Goal: Task Accomplishment & Management: Manage account settings

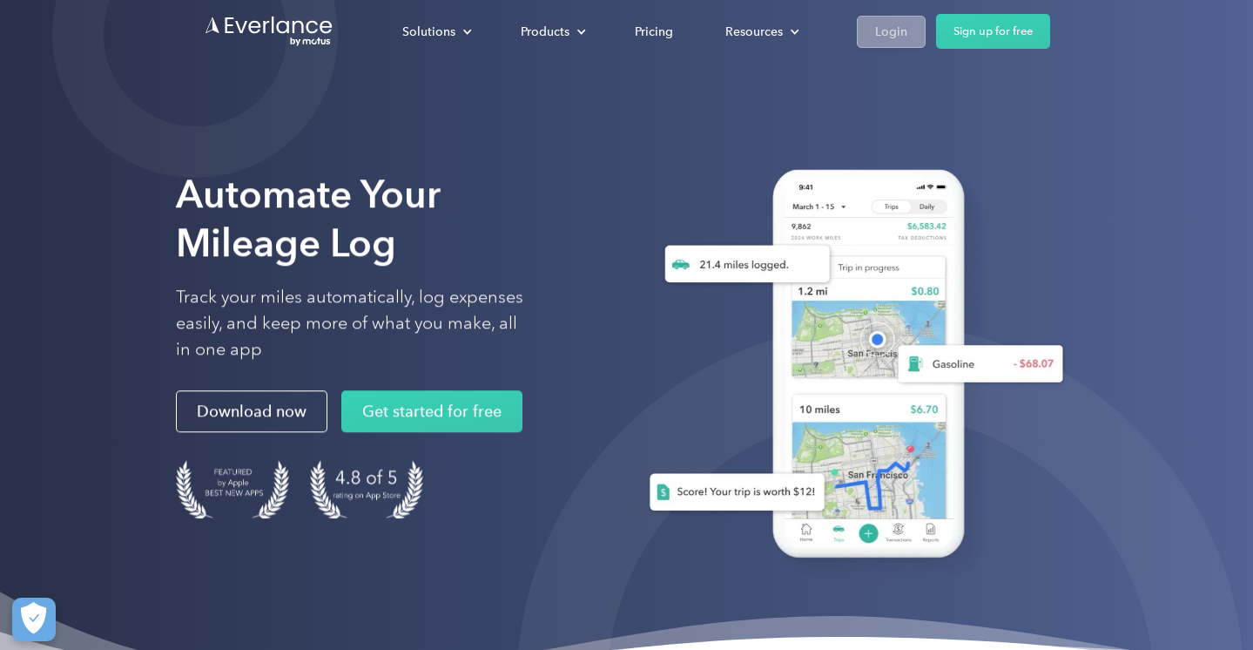
click at [895, 25] on div "Login" at bounding box center [891, 32] width 32 height 22
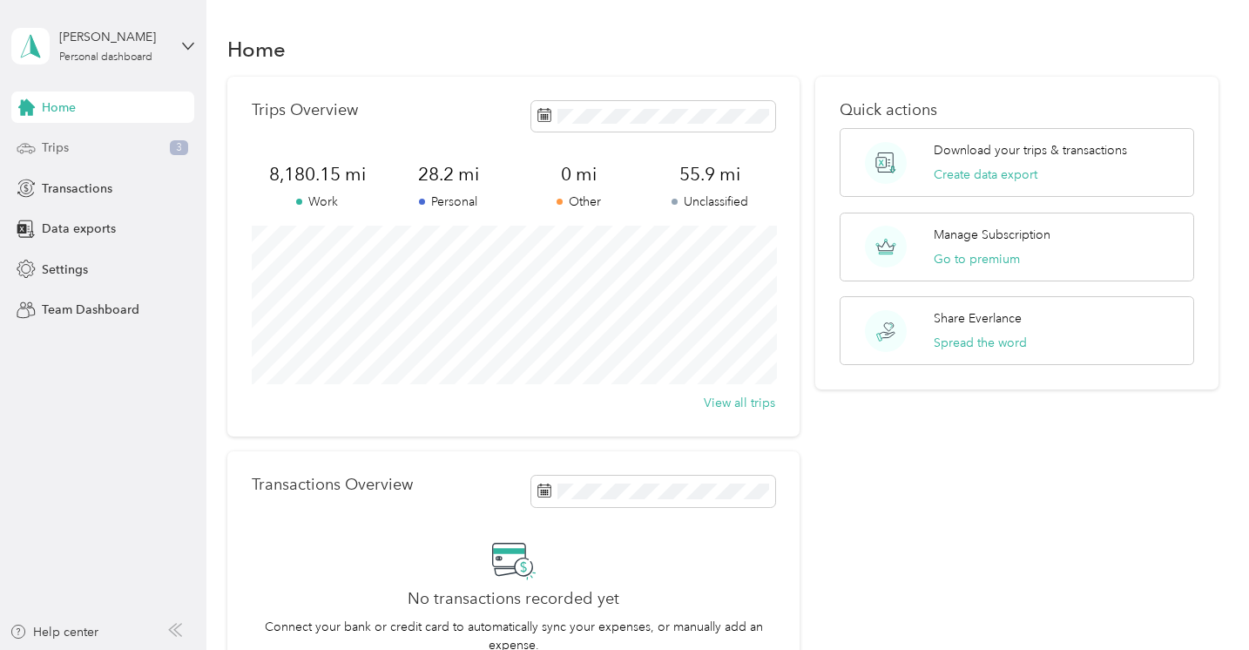
click at [133, 151] on div "Trips 3" at bounding box center [102, 147] width 183 height 31
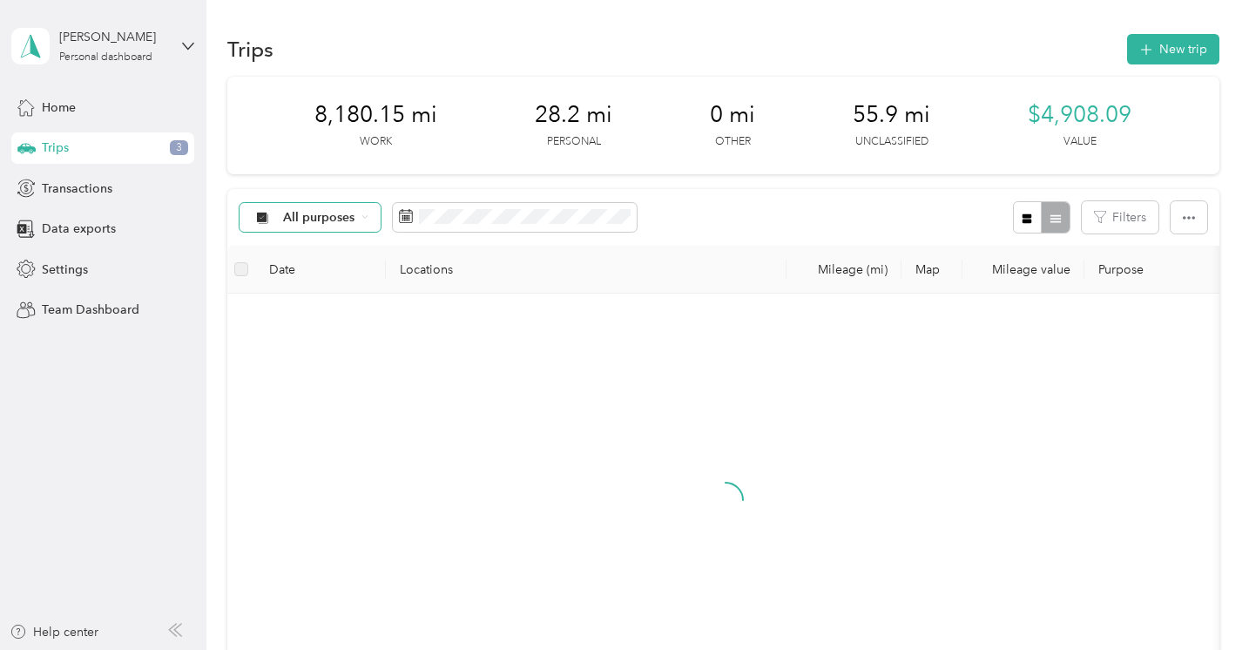
click at [341, 223] on span "All purposes" at bounding box center [319, 218] width 72 height 12
click at [346, 300] on span "Work" at bounding box center [325, 301] width 84 height 18
click at [452, 206] on span at bounding box center [474, 218] width 244 height 30
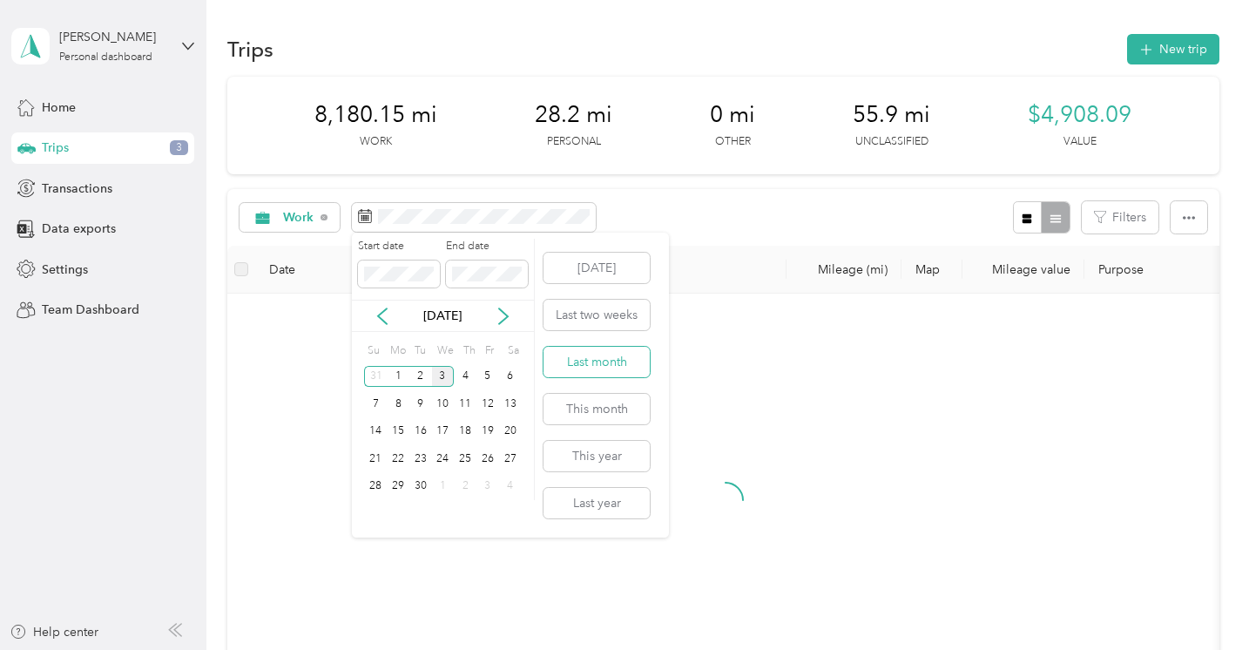
click at [610, 359] on button "Last month" at bounding box center [596, 362] width 106 height 30
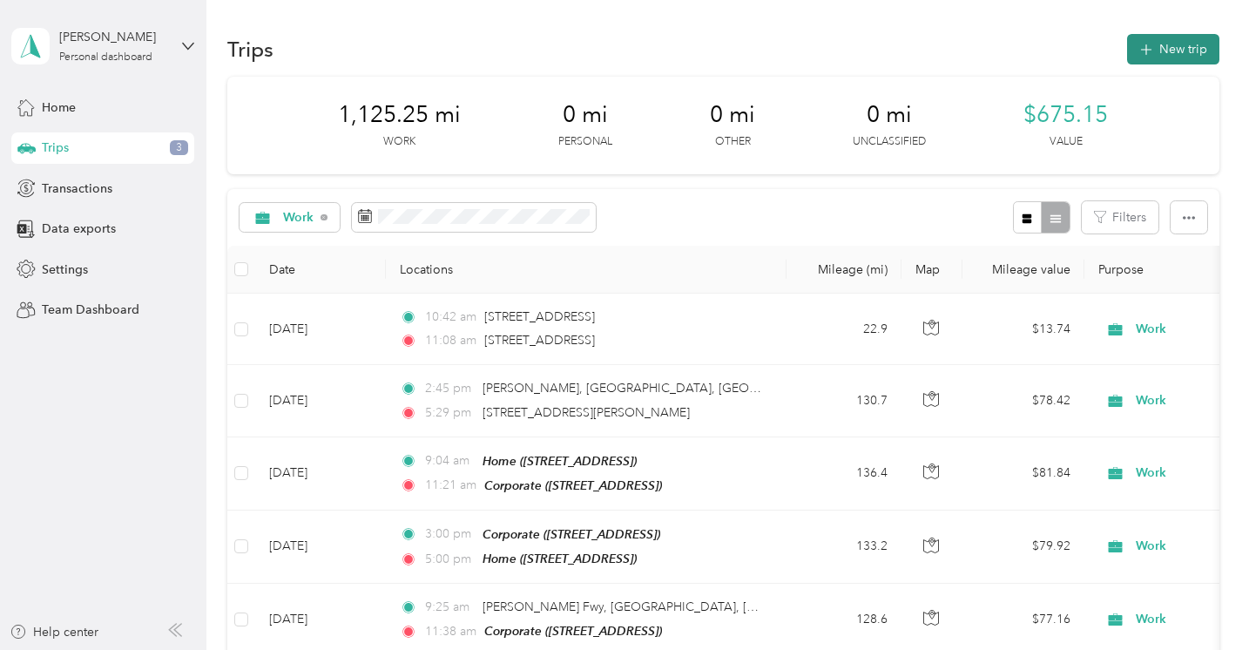
click at [1143, 56] on span "button" at bounding box center [1146, 49] width 14 height 15
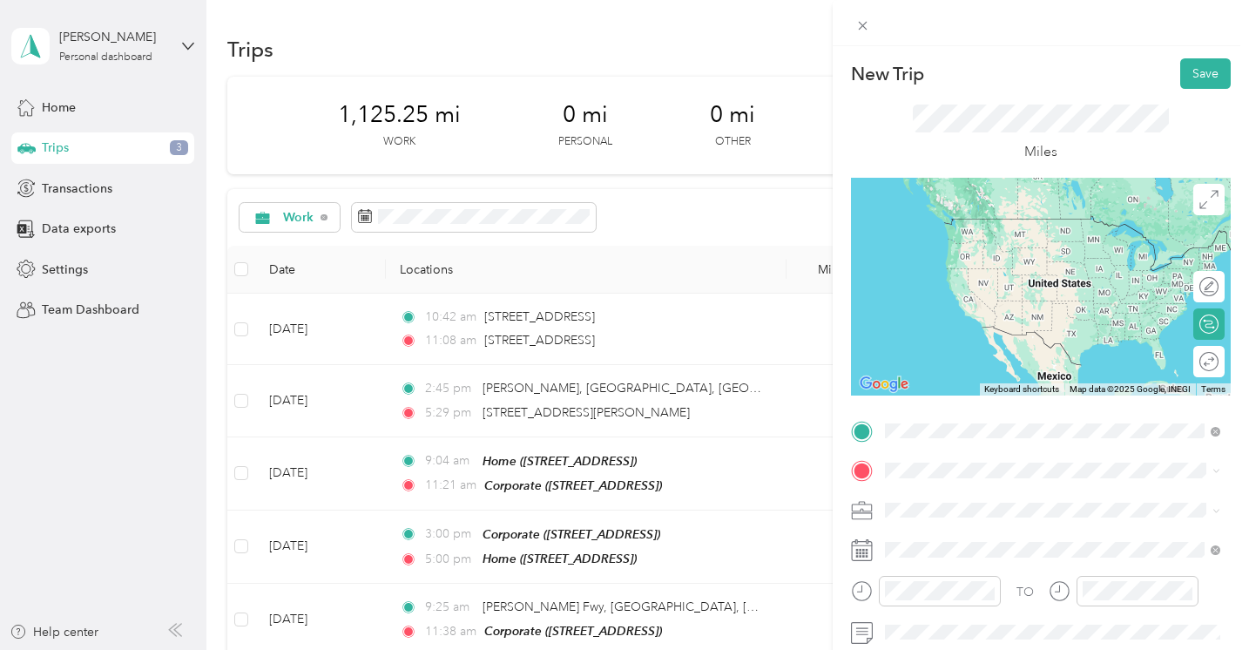
click at [993, 258] on div "Davidson Davidson, [GEOGRAPHIC_DATA], [GEOGRAPHIC_DATA], [GEOGRAPHIC_DATA], [GE…" at bounding box center [1066, 253] width 297 height 73
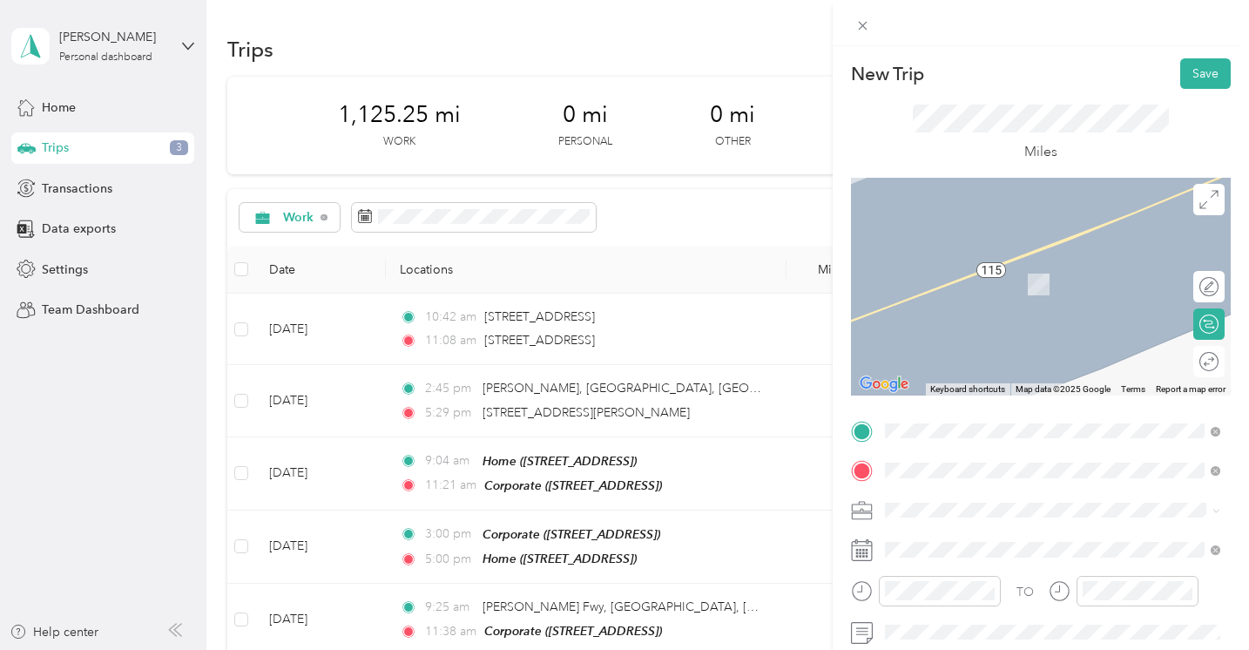
click at [970, 296] on div "Home [STREET_ADDRESS]" at bounding box center [1052, 274] width 323 height 43
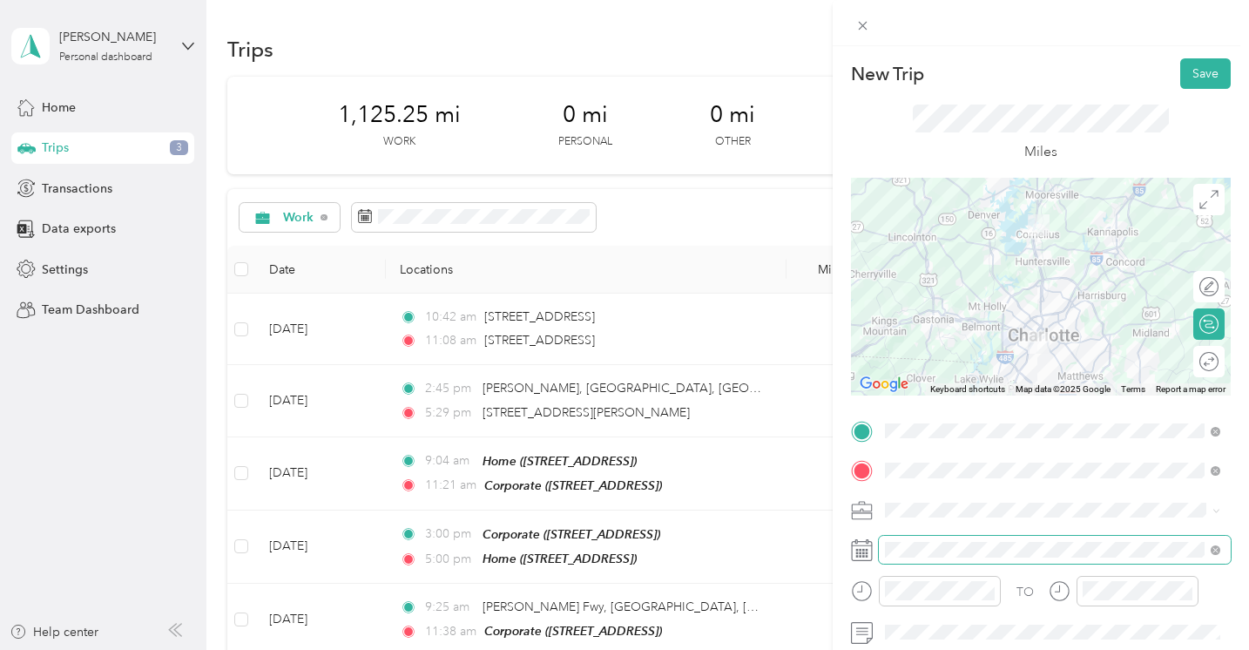
click at [932, 557] on span at bounding box center [1055, 550] width 352 height 28
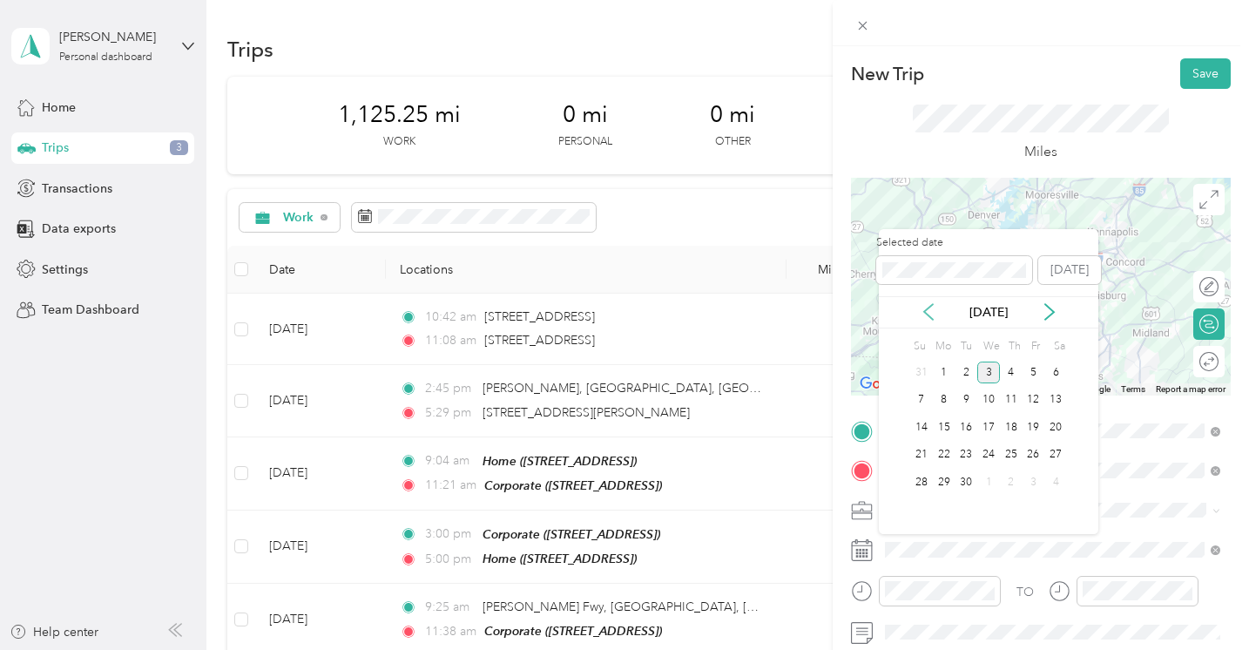
click at [932, 305] on icon at bounding box center [928, 312] width 9 height 16
click at [988, 487] on div "27" at bounding box center [988, 482] width 23 height 22
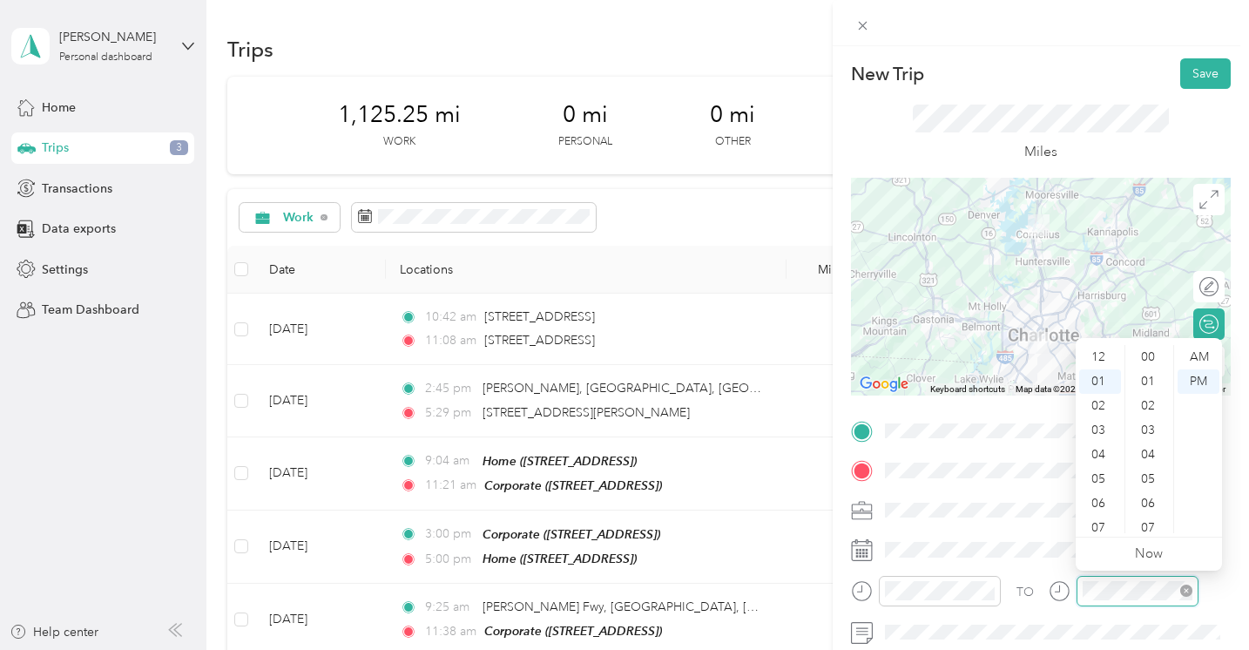
scroll to position [23, 0]
click at [1076, 590] on div at bounding box center [1137, 591] width 122 height 30
click at [1152, 529] on div "35" at bounding box center [1150, 520] width 42 height 24
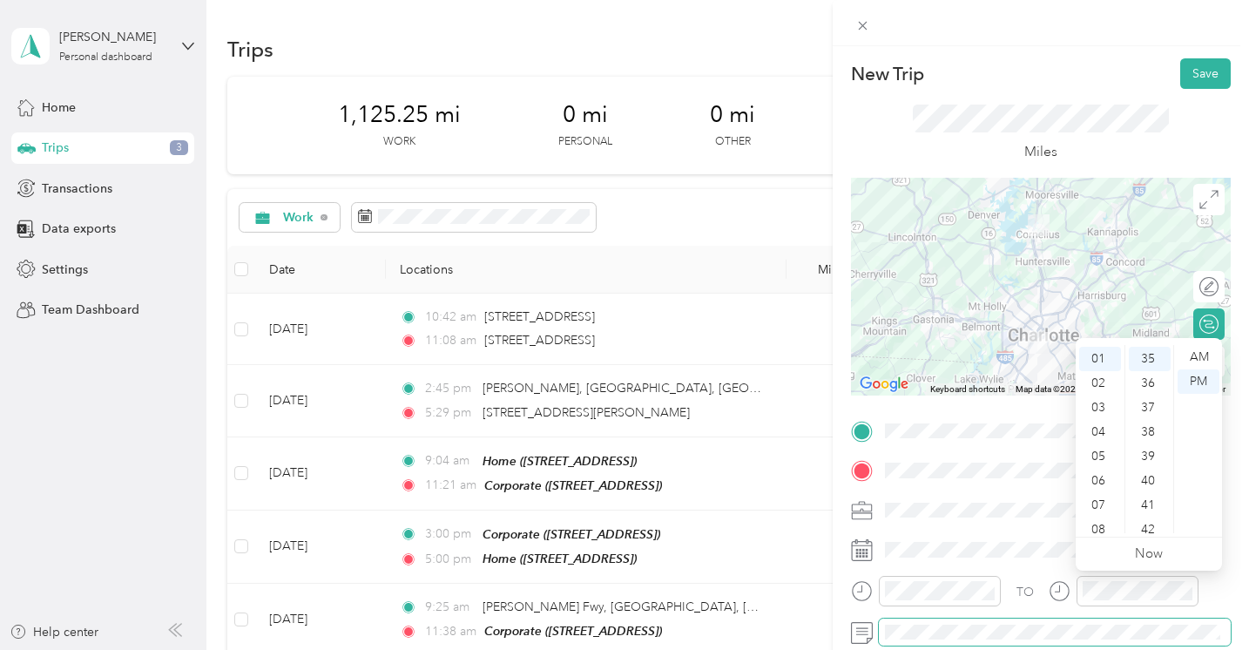
click at [1087, 618] on span at bounding box center [1055, 632] width 352 height 28
click at [1101, 361] on div "01" at bounding box center [1100, 359] width 42 height 24
click at [1102, 353] on div "01" at bounding box center [1100, 359] width 42 height 24
click at [1103, 364] on div "01" at bounding box center [1100, 359] width 42 height 24
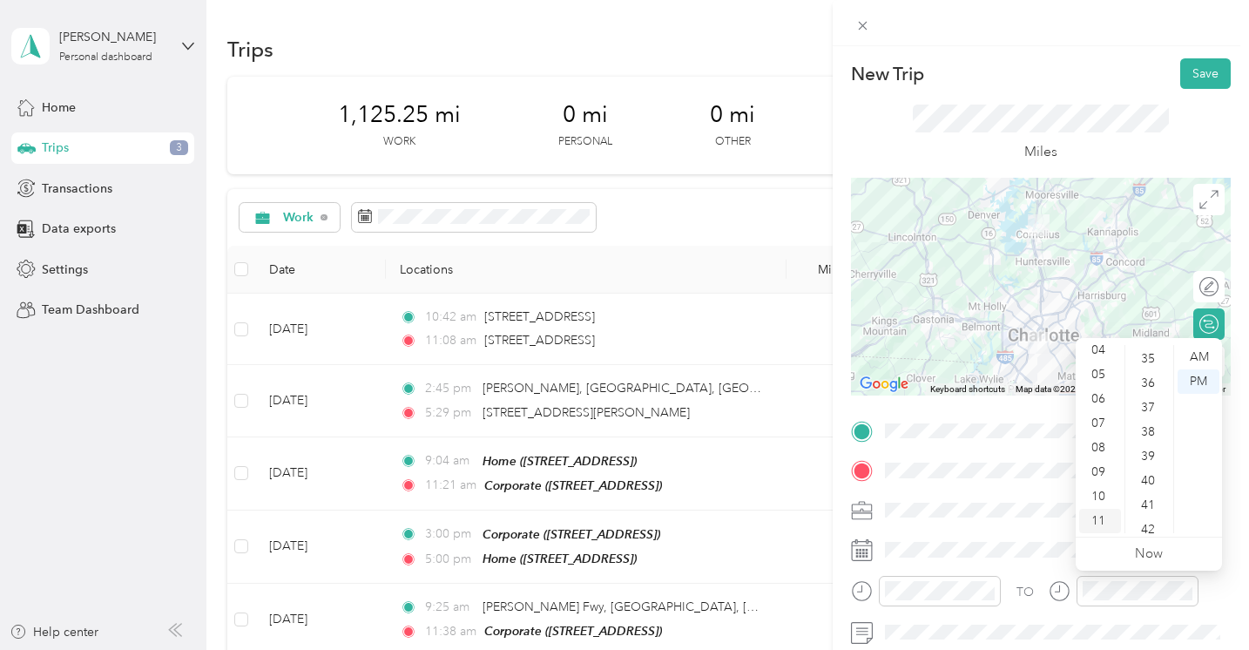
scroll to position [105, 0]
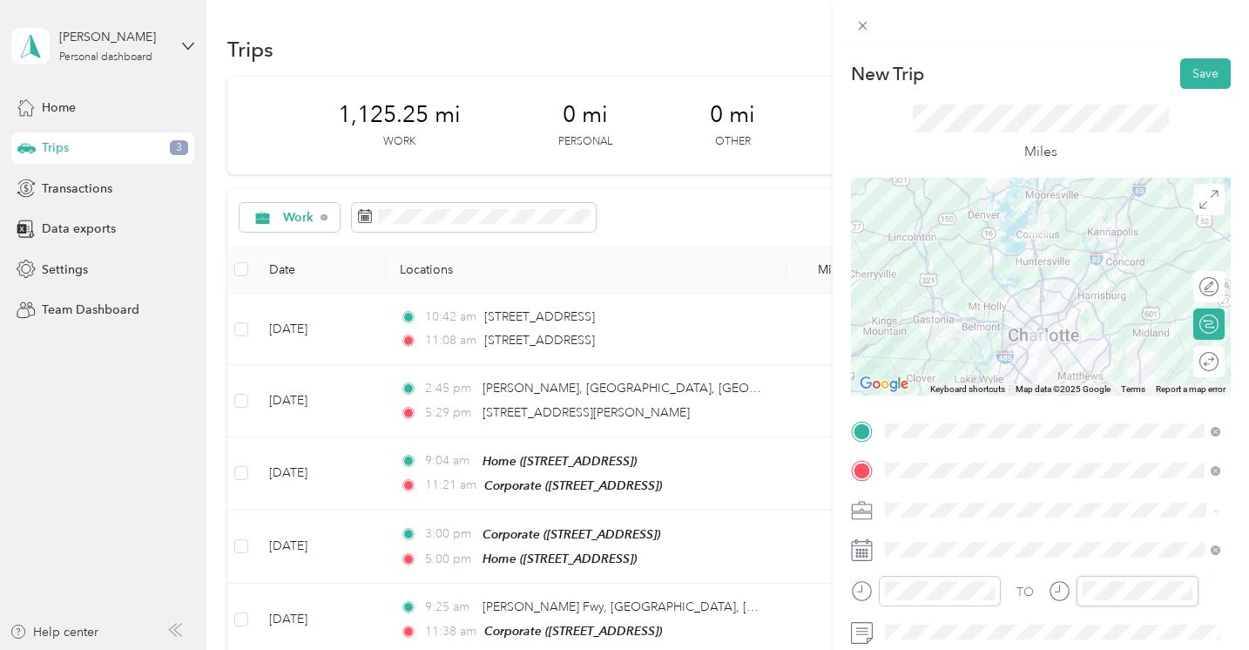
click at [1075, 588] on div at bounding box center [1124, 591] width 150 height 30
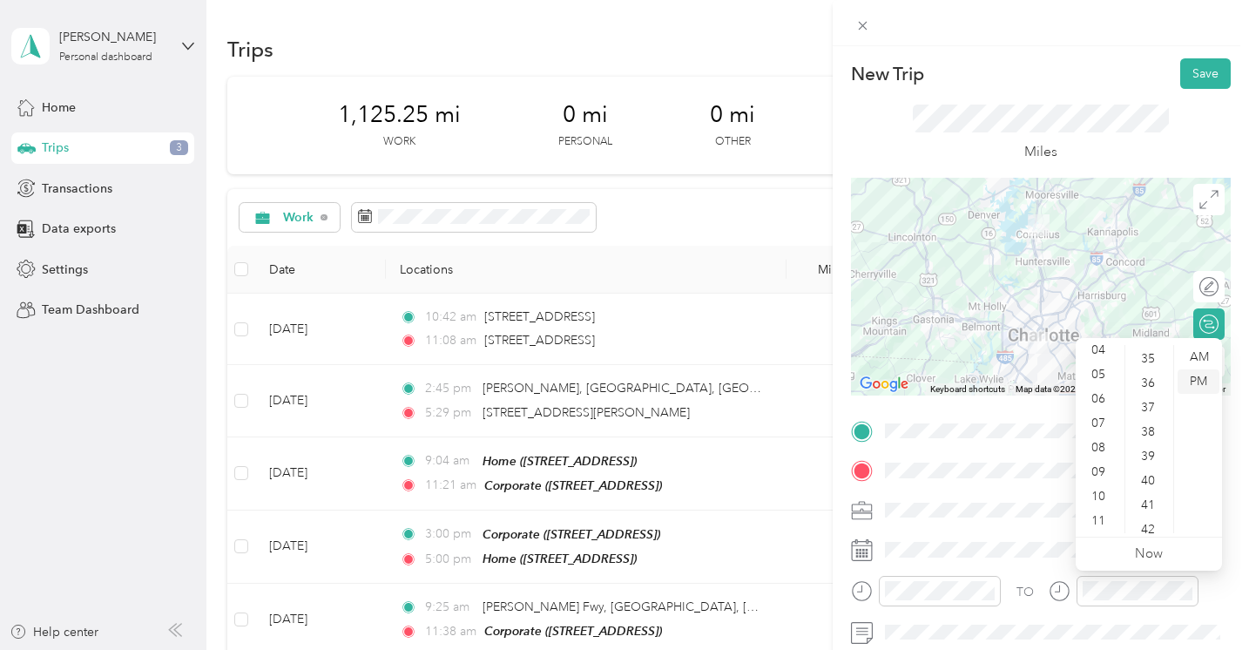
click at [1197, 379] on div "PM" at bounding box center [1198, 381] width 42 height 24
click at [1035, 606] on div "TO" at bounding box center [1041, 597] width 380 height 43
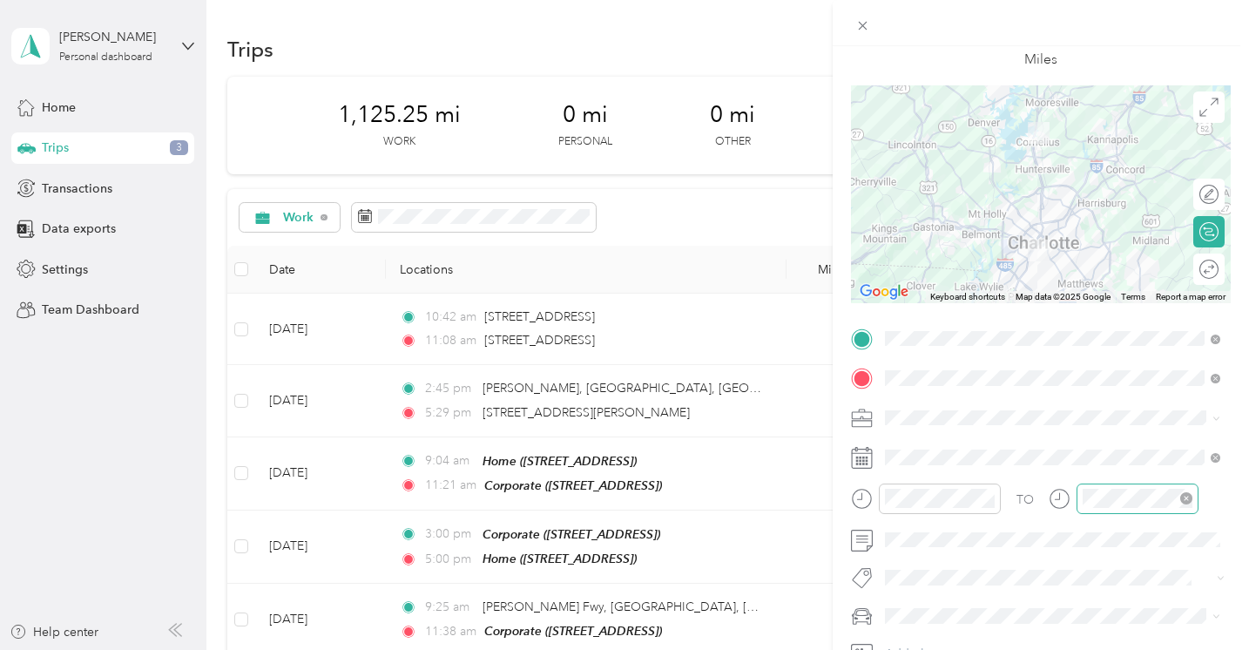
scroll to position [97, 0]
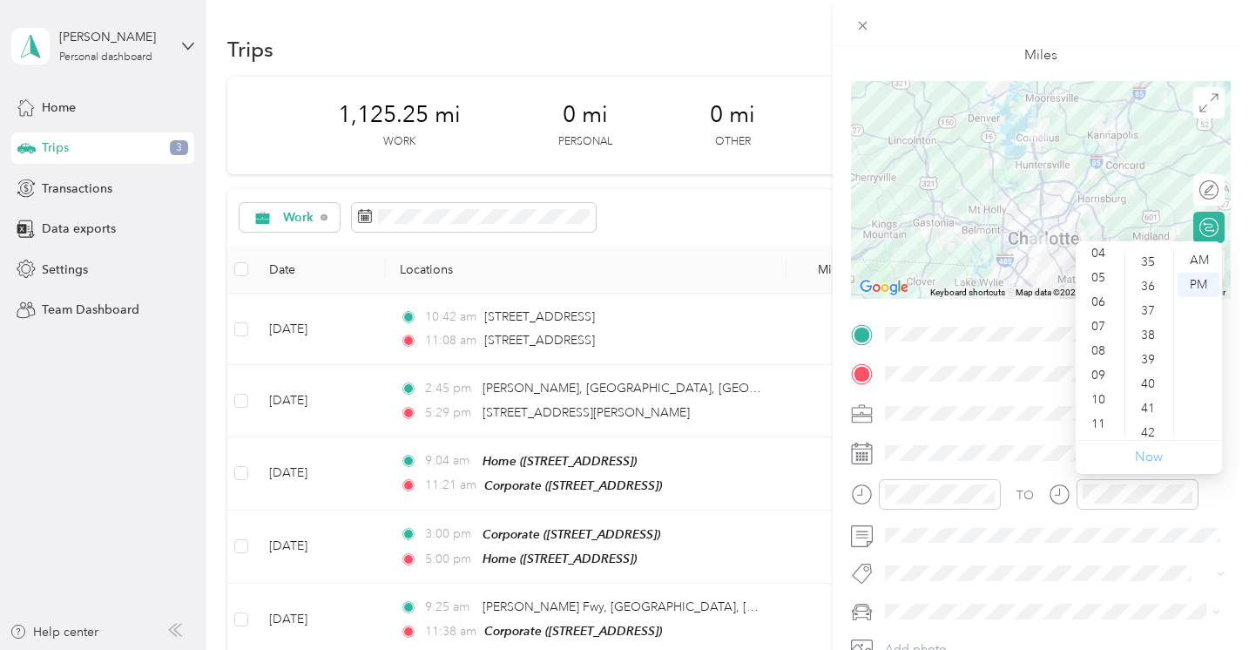
click at [1146, 455] on link "Now" at bounding box center [1149, 457] width 28 height 17
click at [1101, 276] on div "01" at bounding box center [1100, 278] width 42 height 24
click at [1106, 280] on div "01" at bounding box center [1100, 278] width 42 height 24
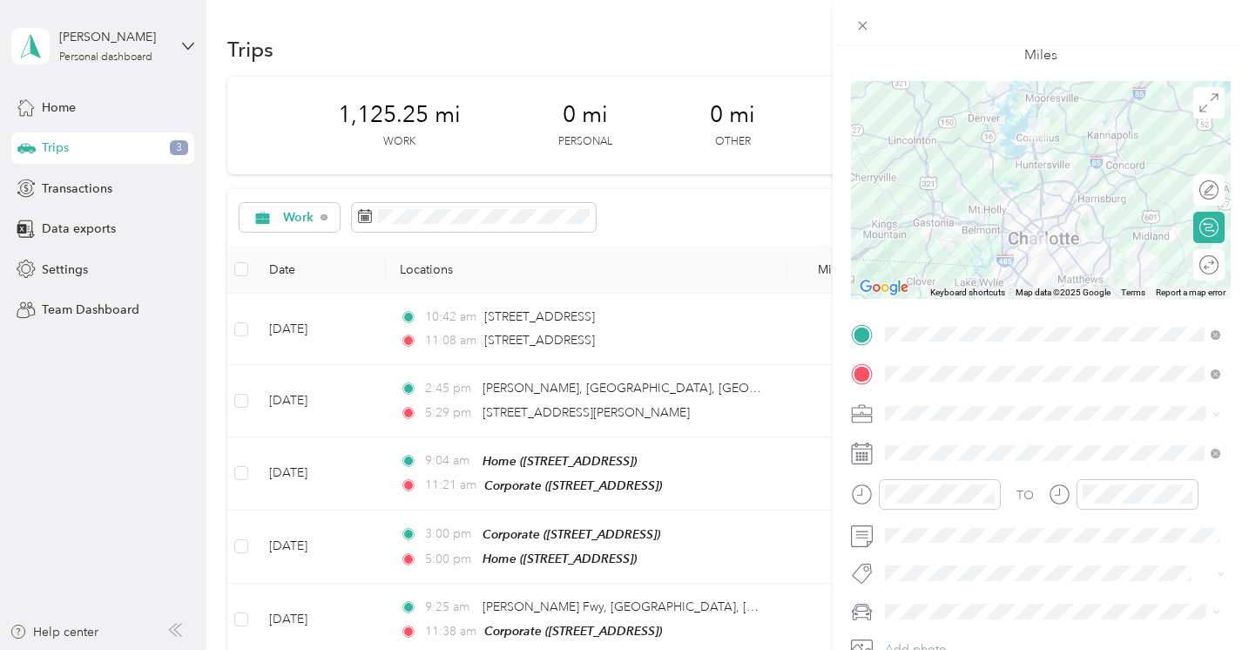
click at [1151, 476] on div "TO Add photo" at bounding box center [1041, 510] width 380 height 381
click at [1064, 488] on div at bounding box center [1124, 494] width 150 height 30
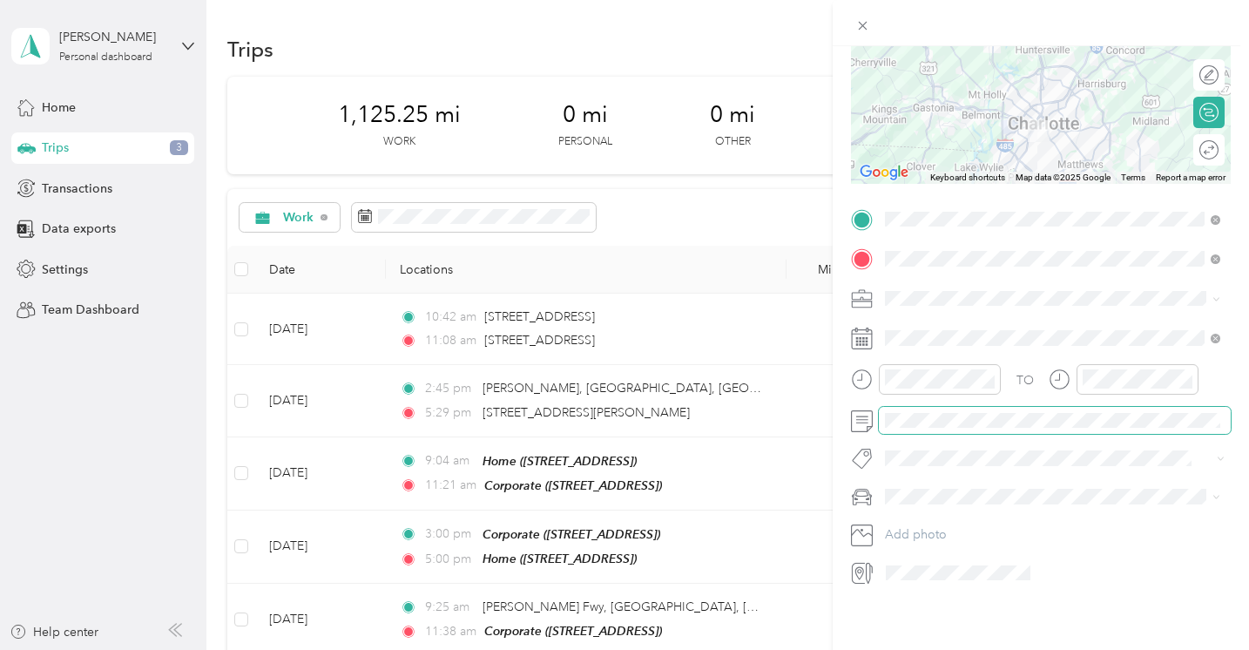
scroll to position [216, 0]
click at [1015, 482] on span at bounding box center [1055, 496] width 352 height 28
click at [934, 325] on div "Work" at bounding box center [1052, 319] width 323 height 18
click at [863, 28] on icon at bounding box center [862, 25] width 15 height 15
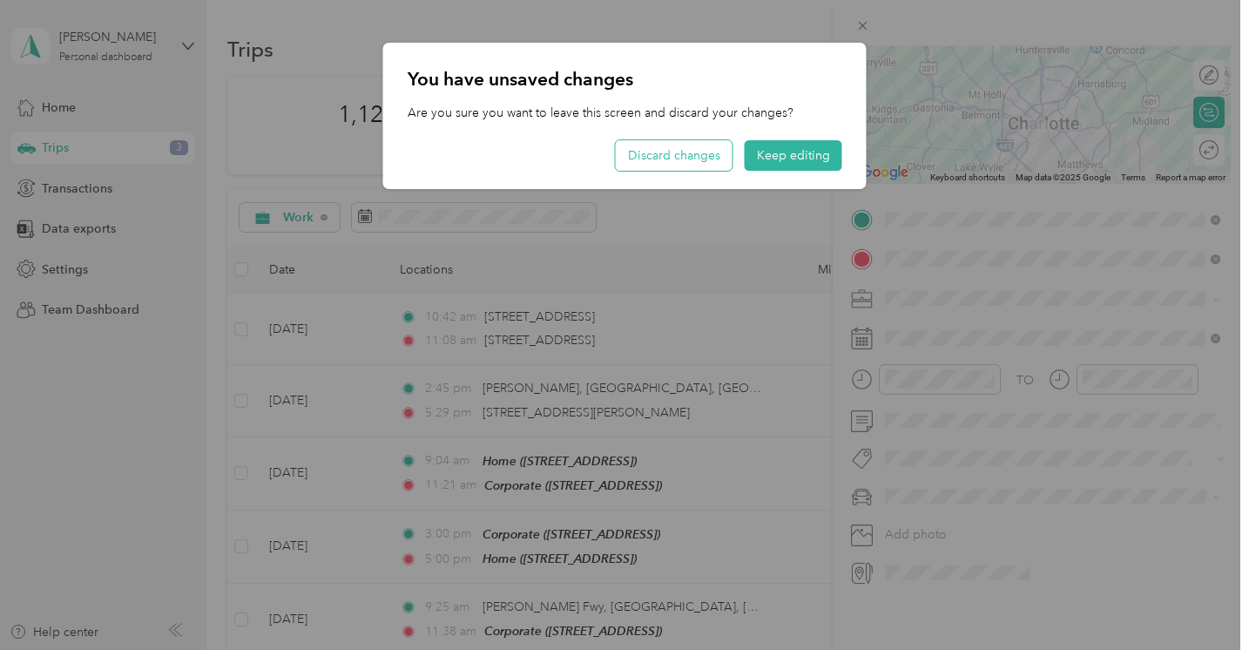
click at [730, 160] on button "Discard changes" at bounding box center [674, 155] width 117 height 30
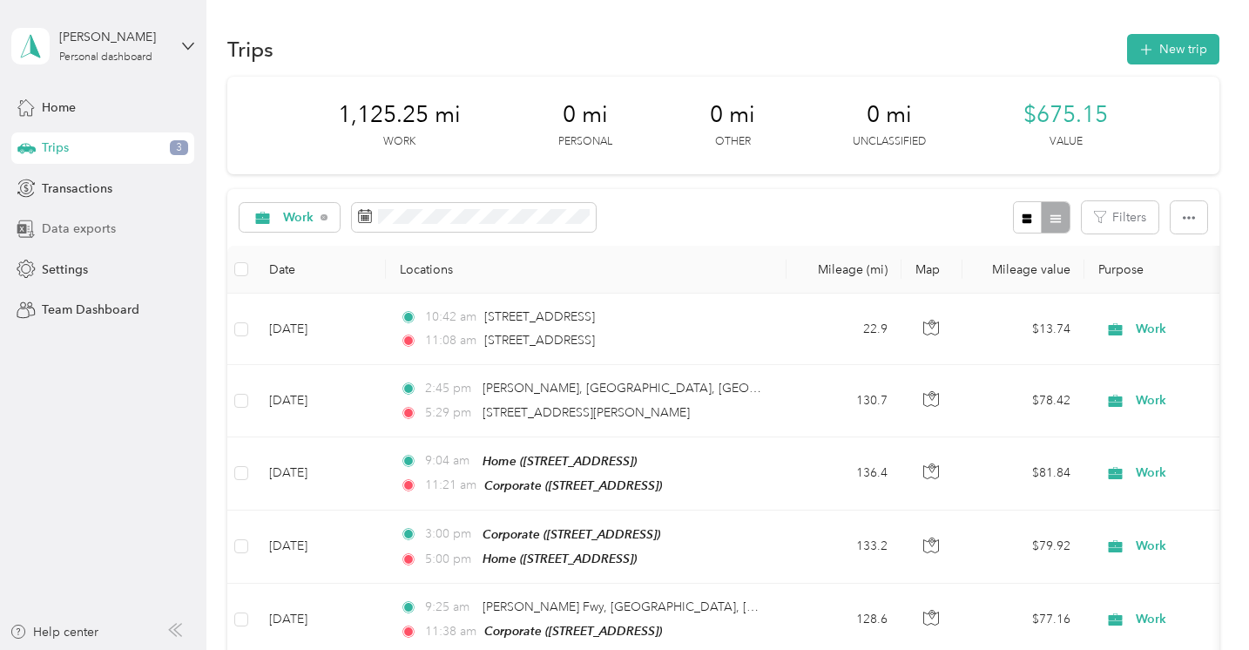
click at [115, 227] on div "Data exports" at bounding box center [102, 228] width 183 height 31
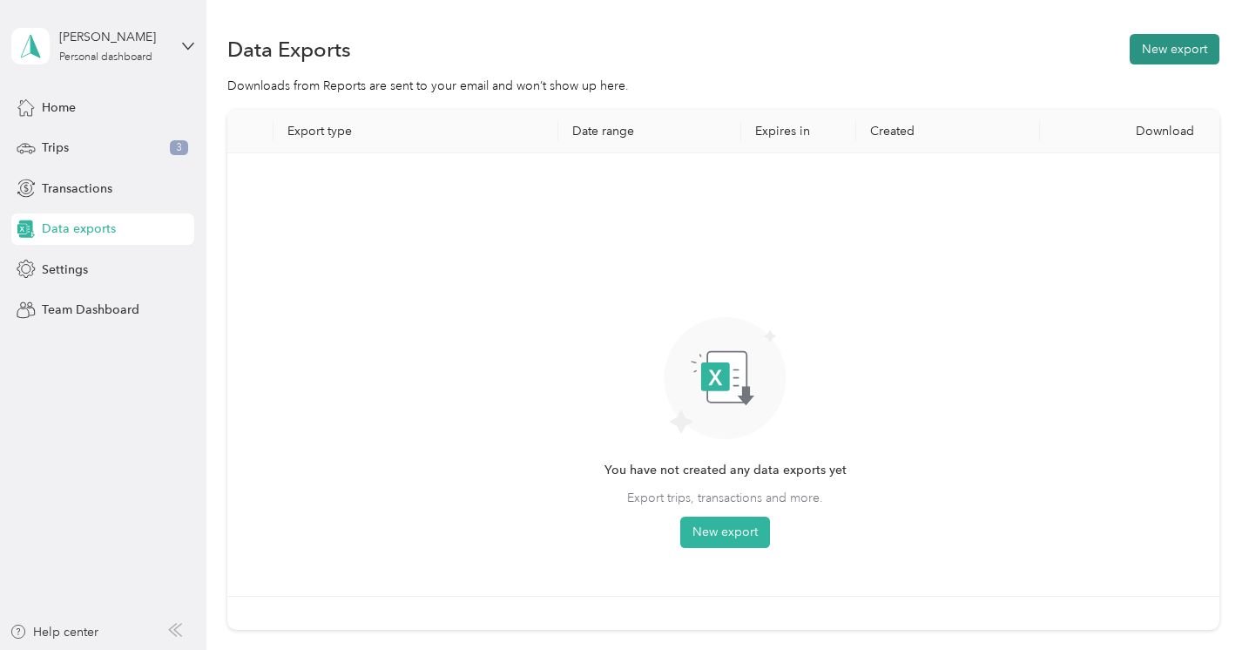
click at [1178, 41] on button "New export" at bounding box center [1175, 49] width 90 height 30
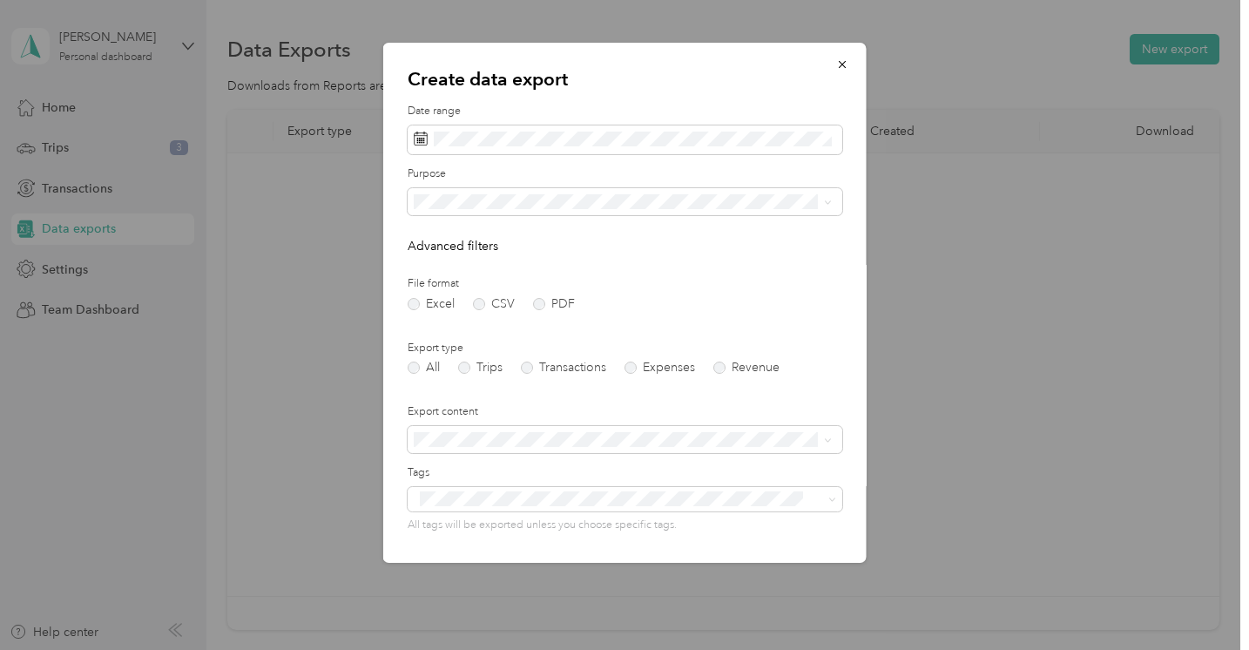
click at [565, 157] on form "Date range Purpose Advanced filters File format Excel CSV PDF Export type All T…" at bounding box center [625, 378] width 435 height 548
click at [570, 149] on span at bounding box center [625, 140] width 435 height 30
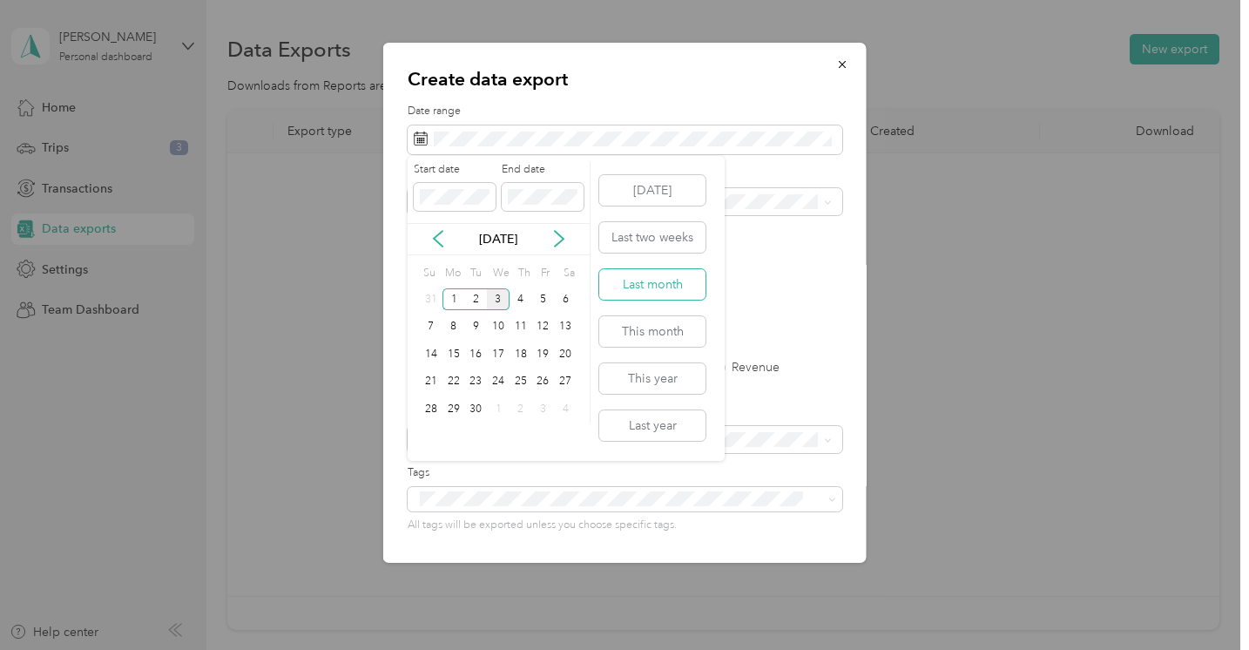
click at [657, 294] on button "Last month" at bounding box center [652, 284] width 106 height 30
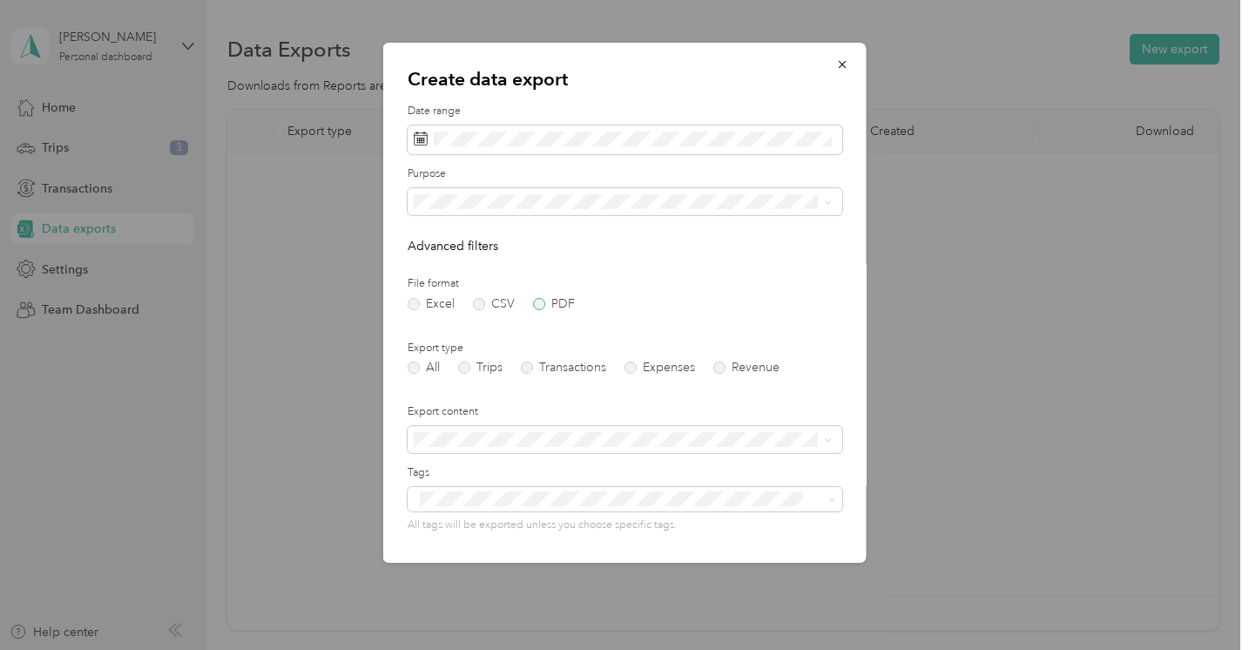
click at [556, 302] on label "PDF" at bounding box center [554, 304] width 42 height 12
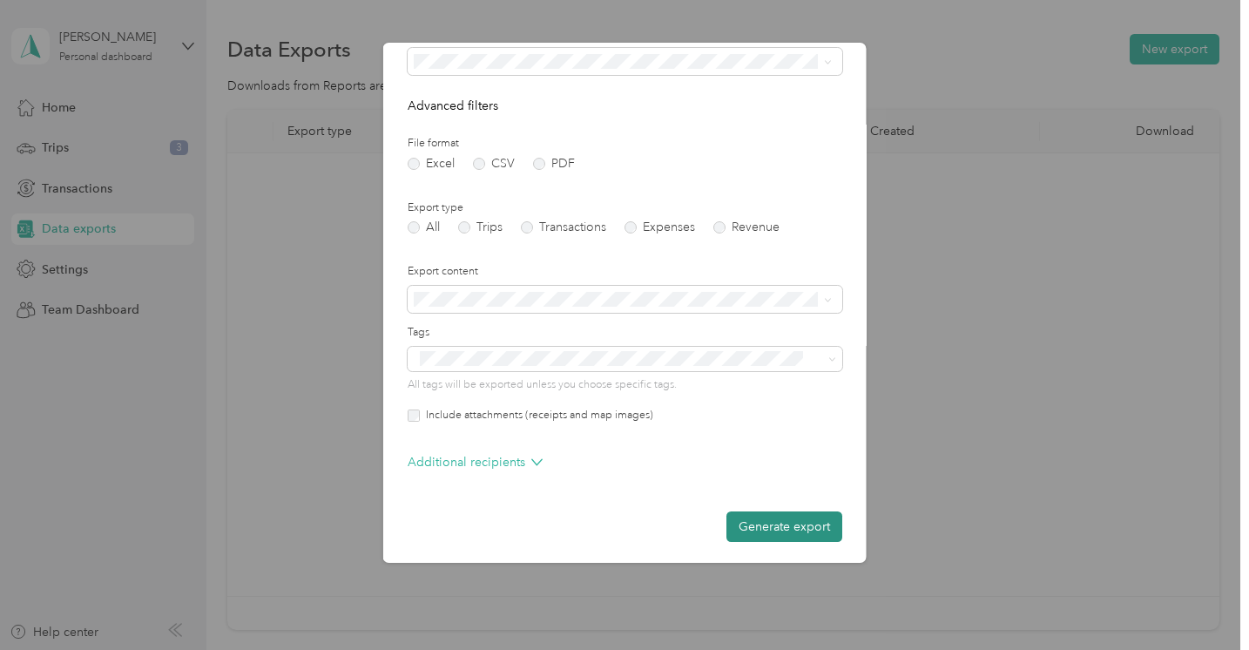
click at [765, 528] on button "Generate export" at bounding box center [784, 526] width 116 height 30
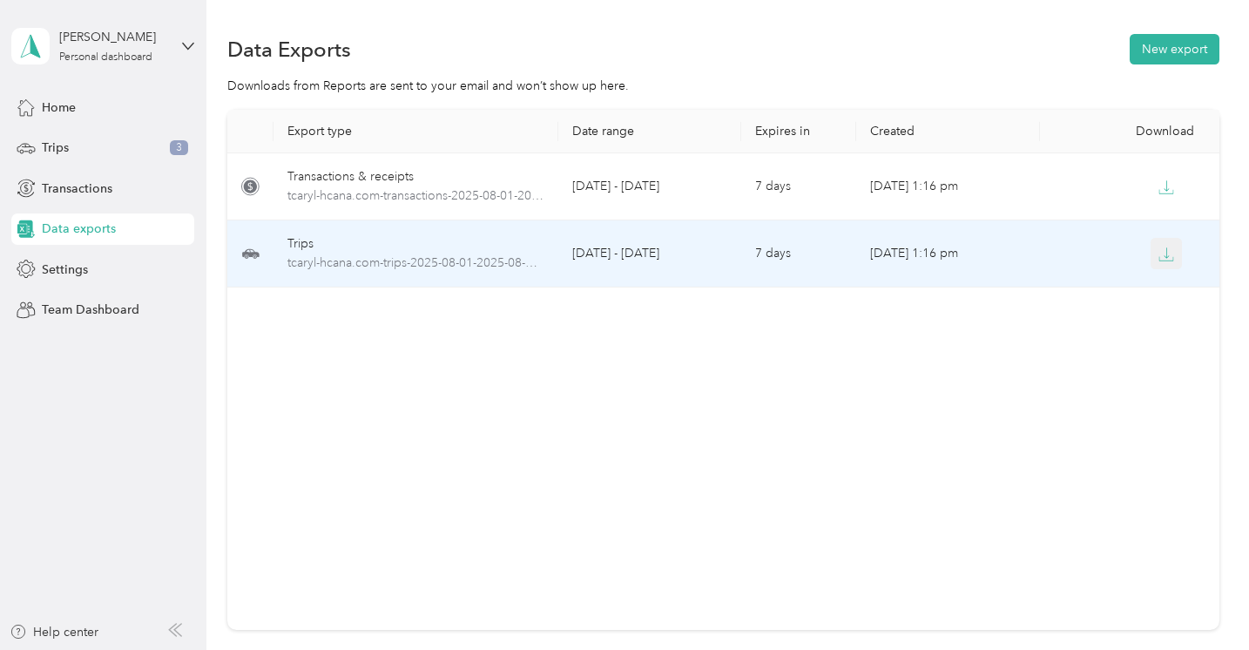
click at [1170, 260] on icon "button" at bounding box center [1166, 258] width 14 height 3
